Goal: Information Seeking & Learning: Learn about a topic

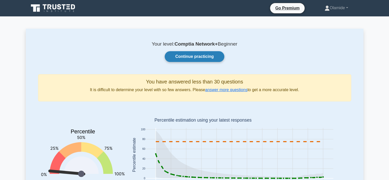
click at [193, 61] on link "Continue practicing" at bounding box center [194, 56] width 59 height 11
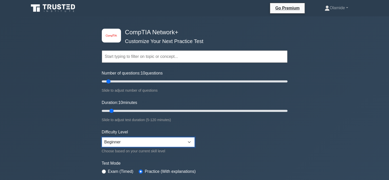
click at [110, 141] on select "Beginner Intermediate Expert" at bounding box center [148, 142] width 93 height 10
select select "intermediate"
click at [102, 137] on select "Beginner Intermediate Expert" at bounding box center [148, 142] width 93 height 10
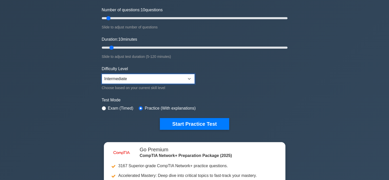
scroll to position [63, 0]
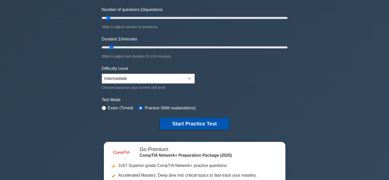
click at [171, 122] on button "Start Practice Test" at bounding box center [194, 124] width 69 height 12
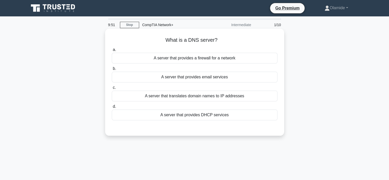
click at [162, 94] on div "A server that translates domain names to IP addresses" at bounding box center [195, 95] width 166 height 11
click at [112, 89] on input "c. A server that translates domain names to IP addresses" at bounding box center [112, 87] width 0 height 3
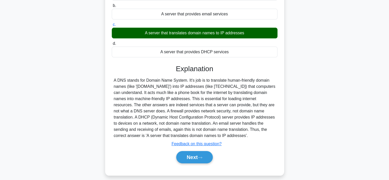
scroll to position [63, 0]
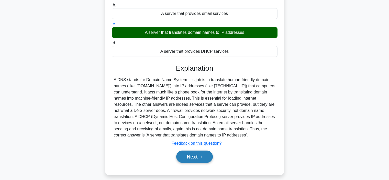
click at [191, 156] on button "Next" at bounding box center [194, 156] width 37 height 12
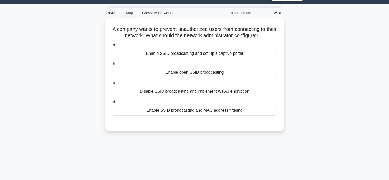
scroll to position [0, 0]
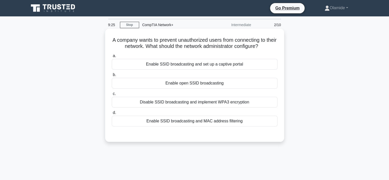
click at [195, 101] on div "Disable SSID broadcasting and implement WPA3 encryption" at bounding box center [195, 102] width 166 height 11
click at [112, 95] on input "c. Disable SSID broadcasting and implement WPA3 encryption" at bounding box center [112, 93] width 0 height 3
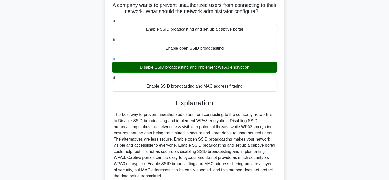
scroll to position [96, 0]
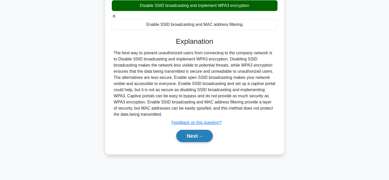
click at [186, 136] on button "Next" at bounding box center [194, 136] width 37 height 12
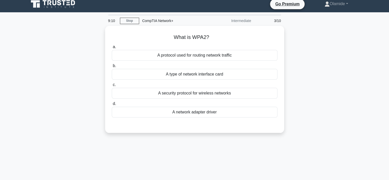
scroll to position [0, 0]
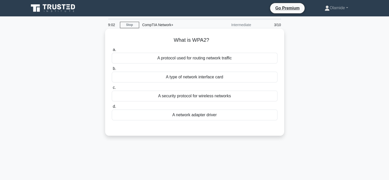
click at [177, 95] on div "A security protocol for wireless networks" at bounding box center [195, 95] width 166 height 11
click at [112, 89] on input "c. A security protocol for wireless networks" at bounding box center [112, 87] width 0 height 3
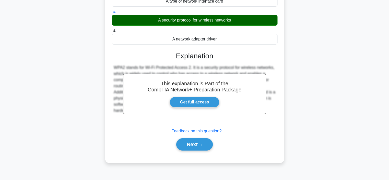
scroll to position [77, 0]
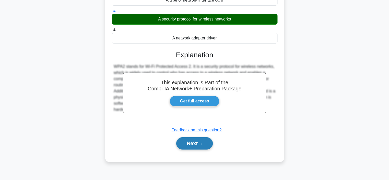
click at [181, 144] on button "Next" at bounding box center [194, 143] width 37 height 12
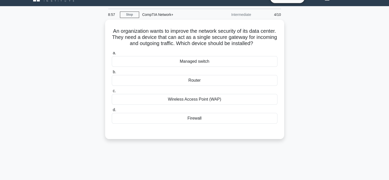
scroll to position [0, 0]
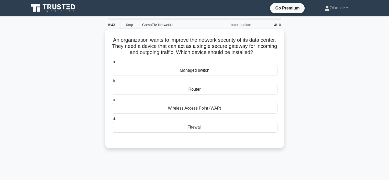
click at [182, 129] on div "Firewall" at bounding box center [195, 127] width 166 height 11
click at [112, 120] on input "d. Firewall" at bounding box center [112, 118] width 0 height 3
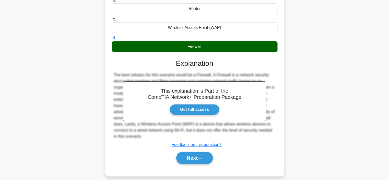
scroll to position [96, 0]
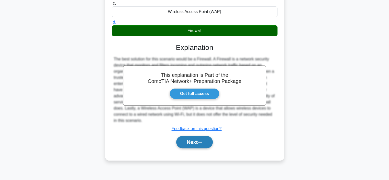
click at [188, 142] on button "Next" at bounding box center [194, 142] width 37 height 12
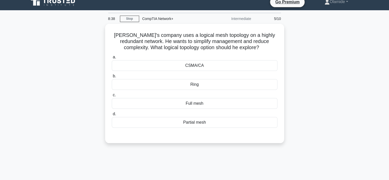
scroll to position [0, 0]
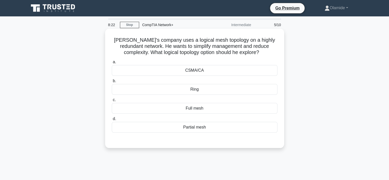
click at [190, 125] on div "Partial mesh" at bounding box center [195, 127] width 166 height 11
click at [112, 120] on input "d. Partial mesh" at bounding box center [112, 118] width 0 height 3
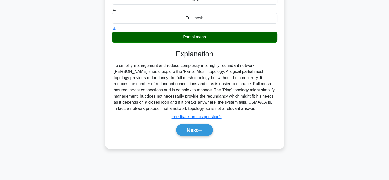
scroll to position [96, 0]
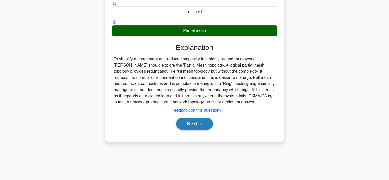
click at [192, 122] on button "Next" at bounding box center [194, 123] width 37 height 12
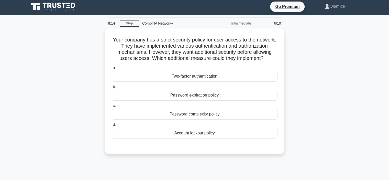
scroll to position [0, 0]
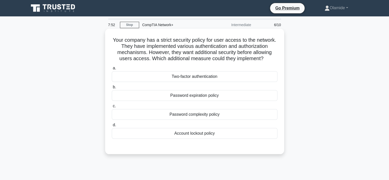
click at [196, 112] on div "Password complexity policy" at bounding box center [195, 114] width 166 height 11
click at [112, 108] on input "c. Password complexity policy" at bounding box center [112, 105] width 0 height 3
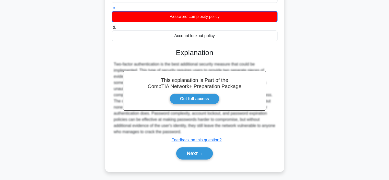
scroll to position [99, 0]
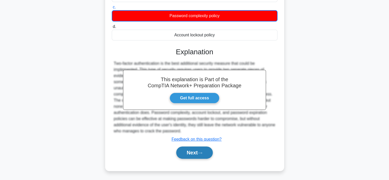
click at [186, 153] on button "Next" at bounding box center [194, 152] width 37 height 12
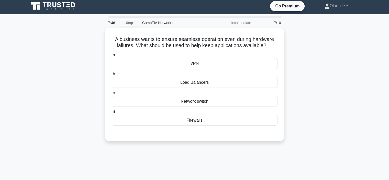
scroll to position [0, 0]
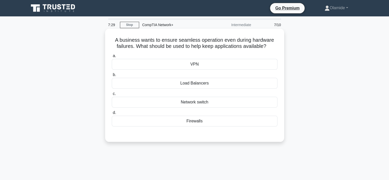
click at [182, 104] on div "Network switch" at bounding box center [195, 102] width 166 height 11
click at [112, 95] on input "c. Network switch" at bounding box center [112, 93] width 0 height 3
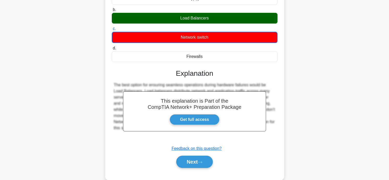
scroll to position [96, 0]
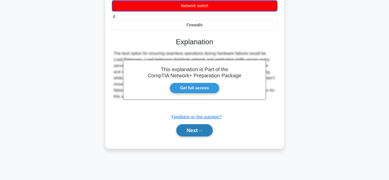
click at [192, 128] on button "Next" at bounding box center [194, 130] width 37 height 12
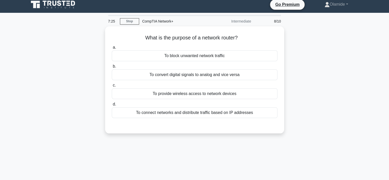
scroll to position [0, 0]
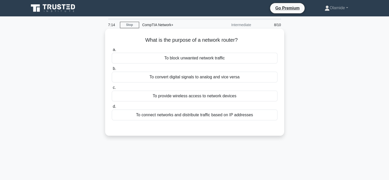
click at [192, 116] on div "To connect networks and distribute traffic based on IP addresses" at bounding box center [195, 114] width 166 height 11
click at [112, 108] on input "d. To connect networks and distribute traffic based on IP addresses" at bounding box center [112, 106] width 0 height 3
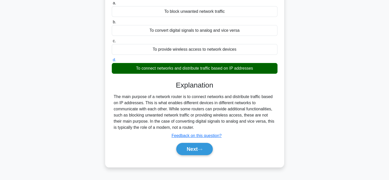
scroll to position [51, 0]
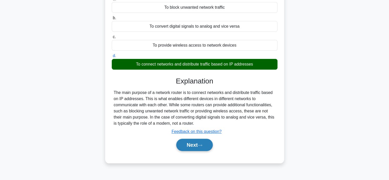
click at [195, 145] on button "Next" at bounding box center [194, 144] width 37 height 12
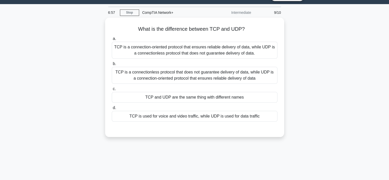
scroll to position [0, 0]
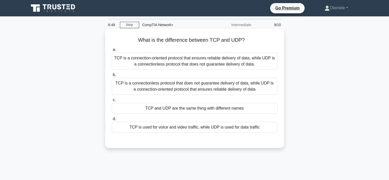
click at [176, 62] on div "TCP is a connection-oriented protocol that ensures reliable delivery of data, w…" at bounding box center [195, 61] width 166 height 17
click at [112, 51] on input "a. TCP is a connection-oriented protocol that ensures reliable delivery of data…" at bounding box center [112, 49] width 0 height 3
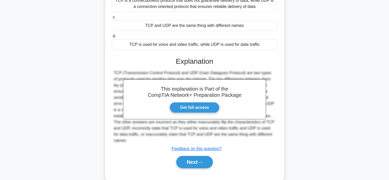
scroll to position [96, 0]
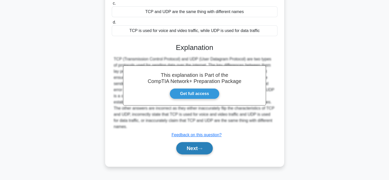
click at [186, 143] on button "Next" at bounding box center [194, 148] width 37 height 12
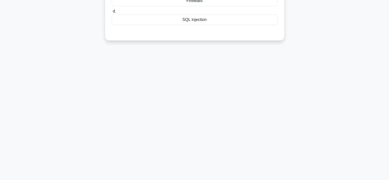
scroll to position [0, 0]
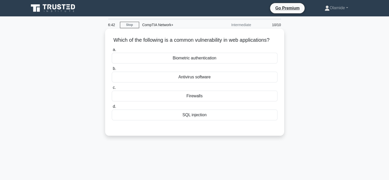
click at [190, 120] on div "SQL injection" at bounding box center [195, 114] width 166 height 11
click at [112, 108] on input "d. SQL injection" at bounding box center [112, 106] width 0 height 3
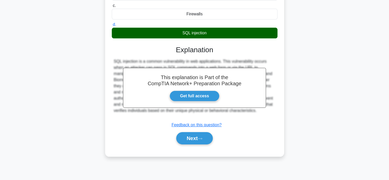
scroll to position [96, 0]
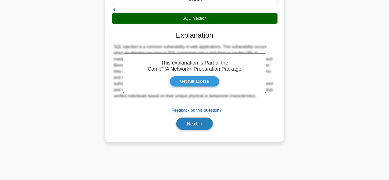
click at [189, 129] on button "Next" at bounding box center [194, 123] width 37 height 12
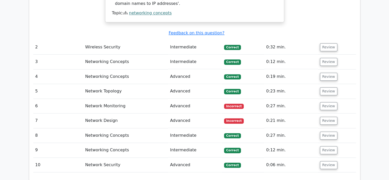
scroll to position [579, 0]
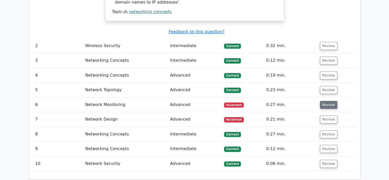
click at [322, 101] on button "Review" at bounding box center [328, 105] width 17 height 8
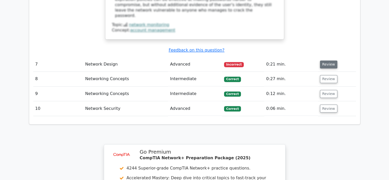
scroll to position [876, 0]
click at [329, 60] on button "Review" at bounding box center [328, 64] width 17 height 8
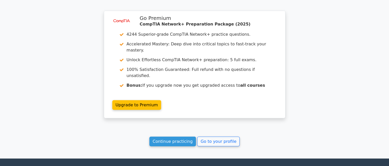
scroll to position [1223, 0]
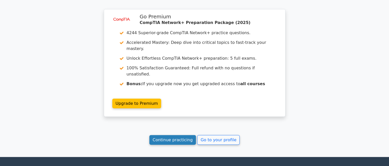
click at [176, 135] on link "Continue practicing" at bounding box center [172, 140] width 47 height 10
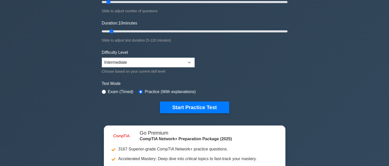
scroll to position [81, 0]
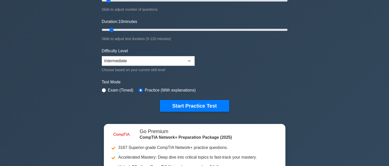
click at [113, 90] on label "Exam (Timed)" at bounding box center [121, 90] width 26 height 6
click at [104, 90] on input "radio" at bounding box center [104, 90] width 4 height 4
radio input "true"
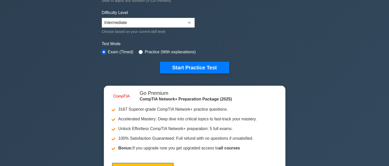
scroll to position [121, 0]
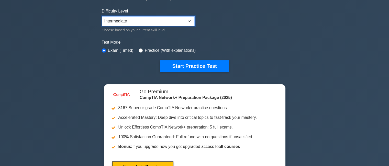
click at [145, 23] on select "Beginner Intermediate Expert" at bounding box center [148, 21] width 93 height 10
click at [145, 24] on select "Beginner Intermediate Expert" at bounding box center [148, 21] width 93 height 10
select select "expert"
click at [102, 16] on select "Beginner Intermediate Expert" at bounding box center [148, 21] width 93 height 10
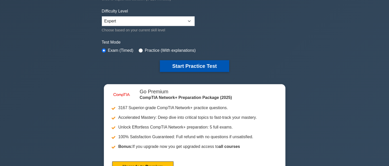
click at [181, 67] on button "Start Practice Test" at bounding box center [194, 66] width 69 height 12
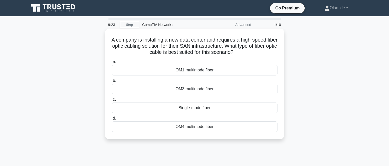
click at [168, 109] on div "Single-mode fiber" at bounding box center [195, 108] width 166 height 11
click at [112, 101] on input "c. Single-mode fiber" at bounding box center [112, 99] width 0 height 3
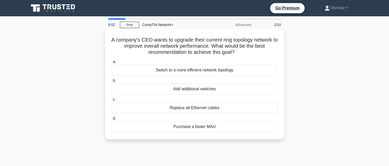
click at [186, 72] on div "Switch to a more efficient network topology" at bounding box center [195, 70] width 166 height 11
click at [112, 64] on input "a. Switch to a more efficient network topology" at bounding box center [112, 61] width 0 height 3
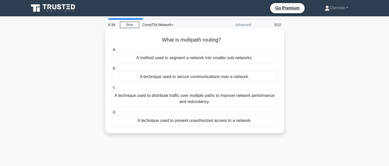
click at [182, 58] on div "A method used to segment a network into smaller sub-networks." at bounding box center [195, 58] width 166 height 11
click at [112, 51] on input "a. A method used to segment a network into smaller sub-networks." at bounding box center [112, 49] width 0 height 3
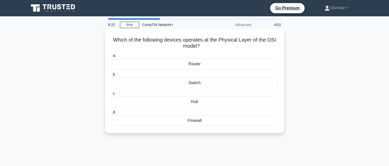
click at [189, 65] on div "Router" at bounding box center [195, 64] width 166 height 11
click at [112, 57] on input "a. Router" at bounding box center [112, 55] width 0 height 3
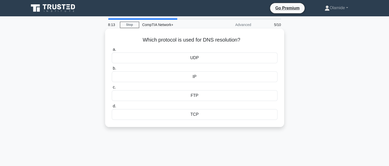
click at [195, 76] on div "IP" at bounding box center [195, 77] width 166 height 11
click at [112, 70] on input "b. IP" at bounding box center [112, 68] width 0 height 3
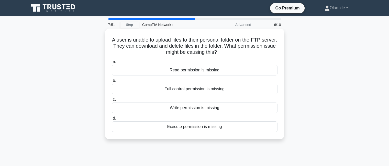
click at [188, 108] on div "Write permission is missing" at bounding box center [195, 108] width 166 height 11
click at [112, 101] on input "c. Write permission is missing" at bounding box center [112, 99] width 0 height 3
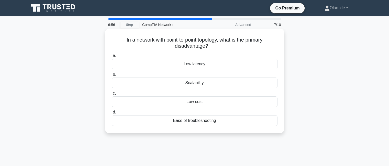
click at [181, 60] on div "Low latency" at bounding box center [195, 64] width 166 height 11
click at [112, 57] on input "a. Low latency" at bounding box center [112, 55] width 0 height 3
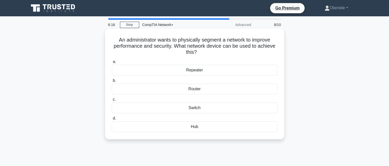
click at [176, 88] on div "Router" at bounding box center [195, 89] width 166 height 11
click at [112, 83] on input "b. Router" at bounding box center [112, 80] width 0 height 3
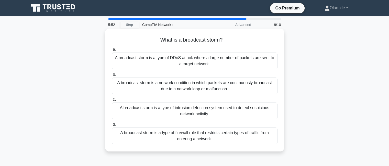
click at [177, 81] on div "A broadcast storm is a network condition in which packets are continuously broa…" at bounding box center [195, 86] width 166 height 17
click at [112, 76] on input "b. A broadcast storm is a network condition in which packets are continuously b…" at bounding box center [112, 74] width 0 height 3
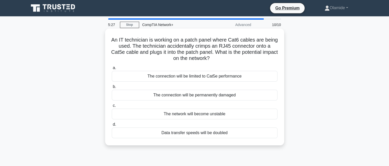
click at [173, 96] on div "The connection will be permanently damaged" at bounding box center [195, 95] width 166 height 11
click at [112, 89] on input "b. The connection will be permanently damaged" at bounding box center [112, 86] width 0 height 3
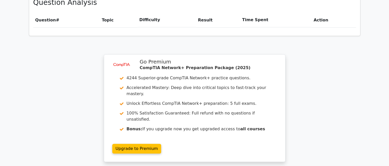
scroll to position [420, 0]
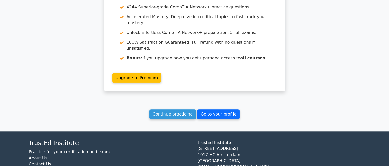
click at [205, 110] on link "Go to your profile" at bounding box center [218, 115] width 42 height 10
